Goal: Task Accomplishment & Management: Use online tool/utility

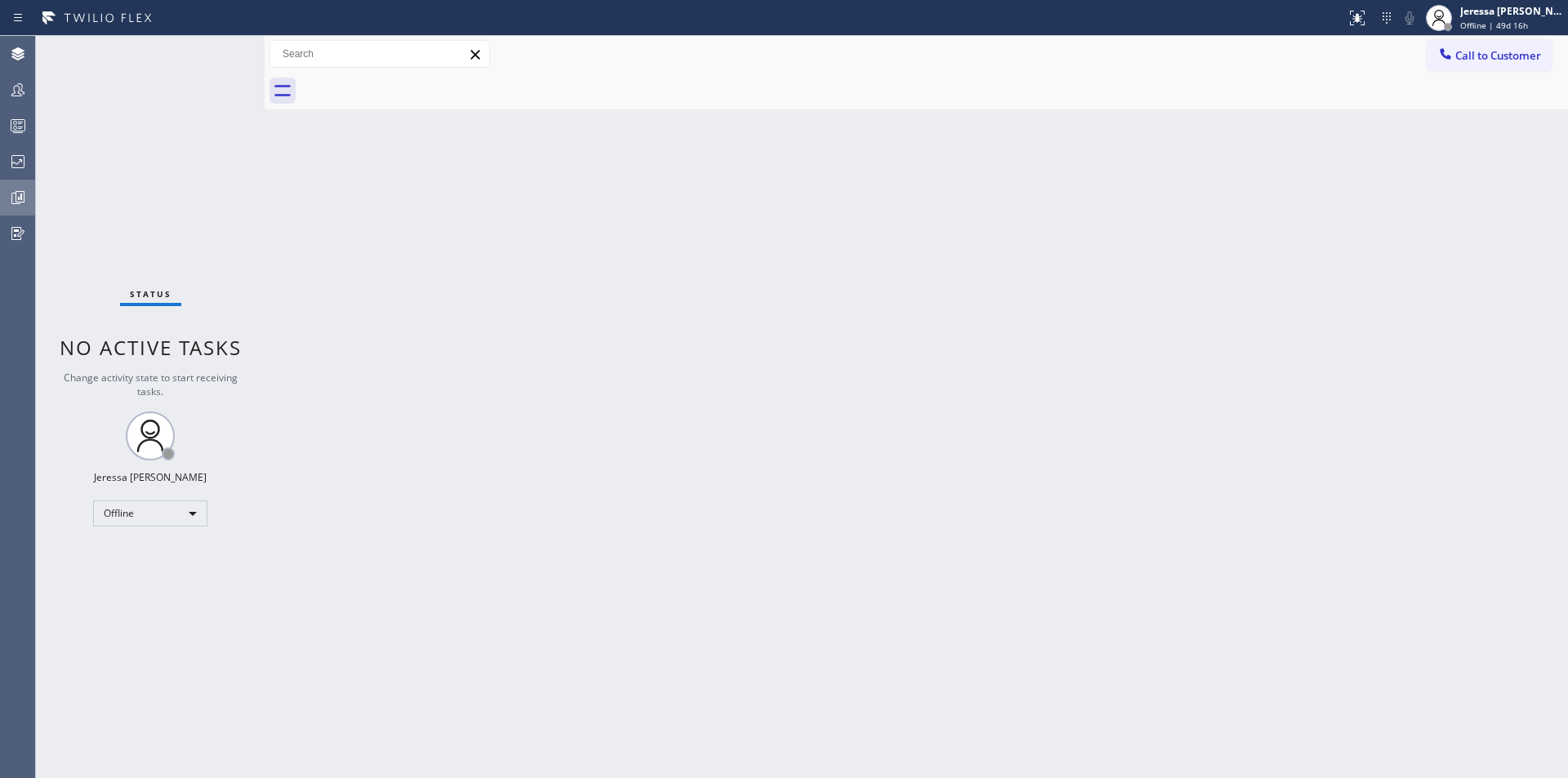
click at [8, 205] on icon at bounding box center [18, 197] width 19 height 19
